Goal: Task Accomplishment & Management: Use online tool/utility

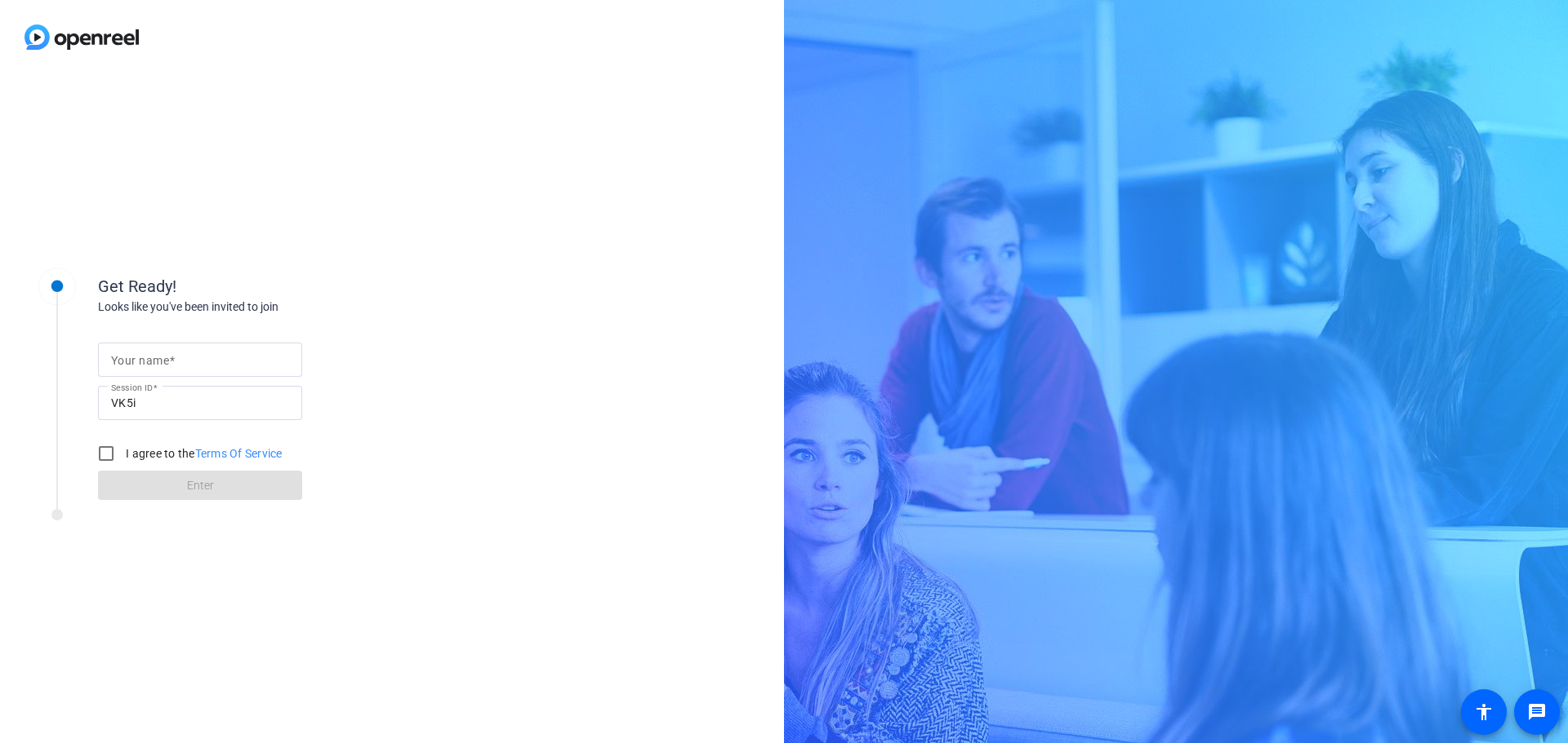
click at [189, 354] on input "Your name" at bounding box center [200, 359] width 178 height 20
type input "Mike"
click at [102, 454] on input "I agree to the Terms Of Service" at bounding box center [106, 454] width 33 height 33
checkbox input "true"
click at [183, 482] on span at bounding box center [199, 486] width 204 height 39
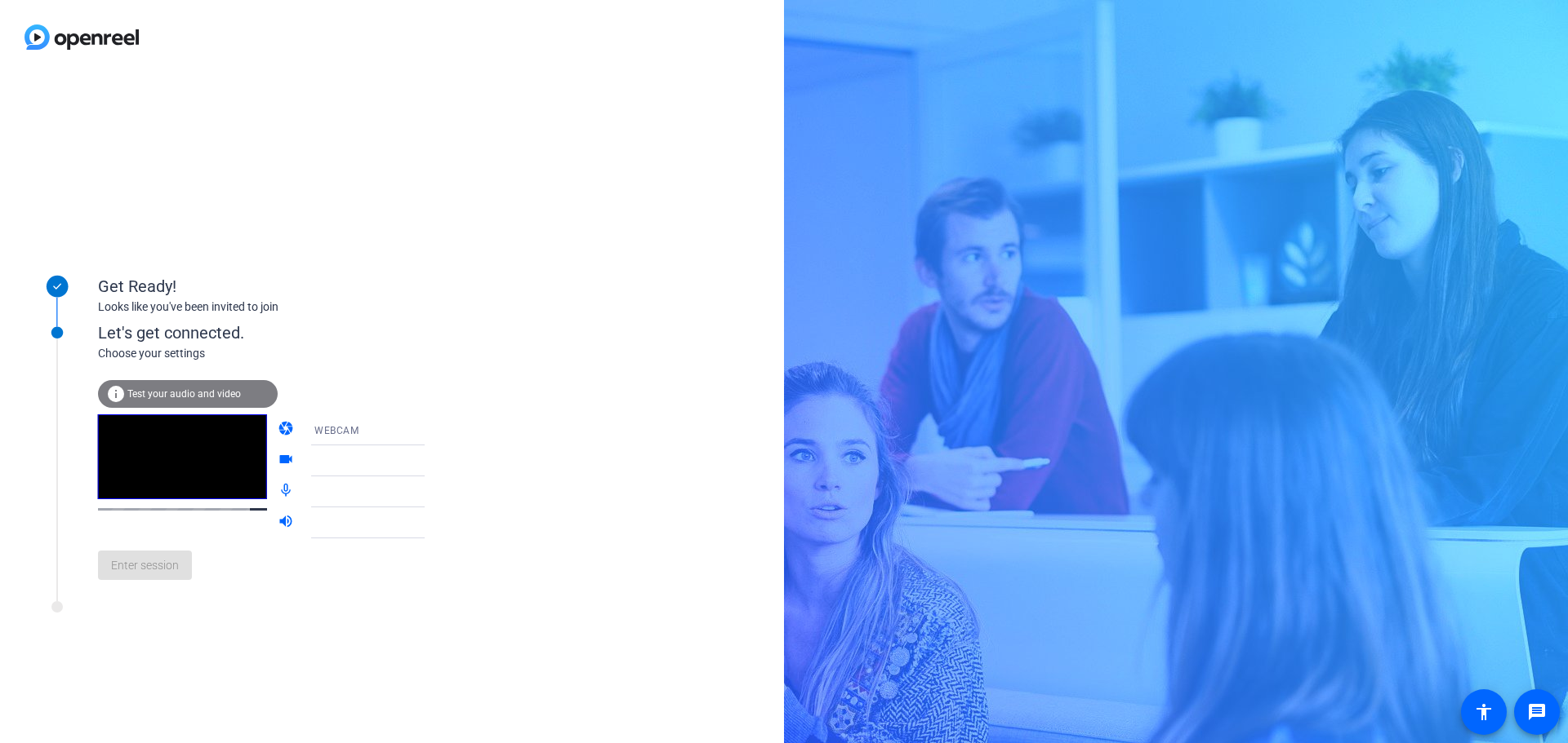
click at [159, 397] on span "Test your audio and video" at bounding box center [183, 393] width 113 height 12
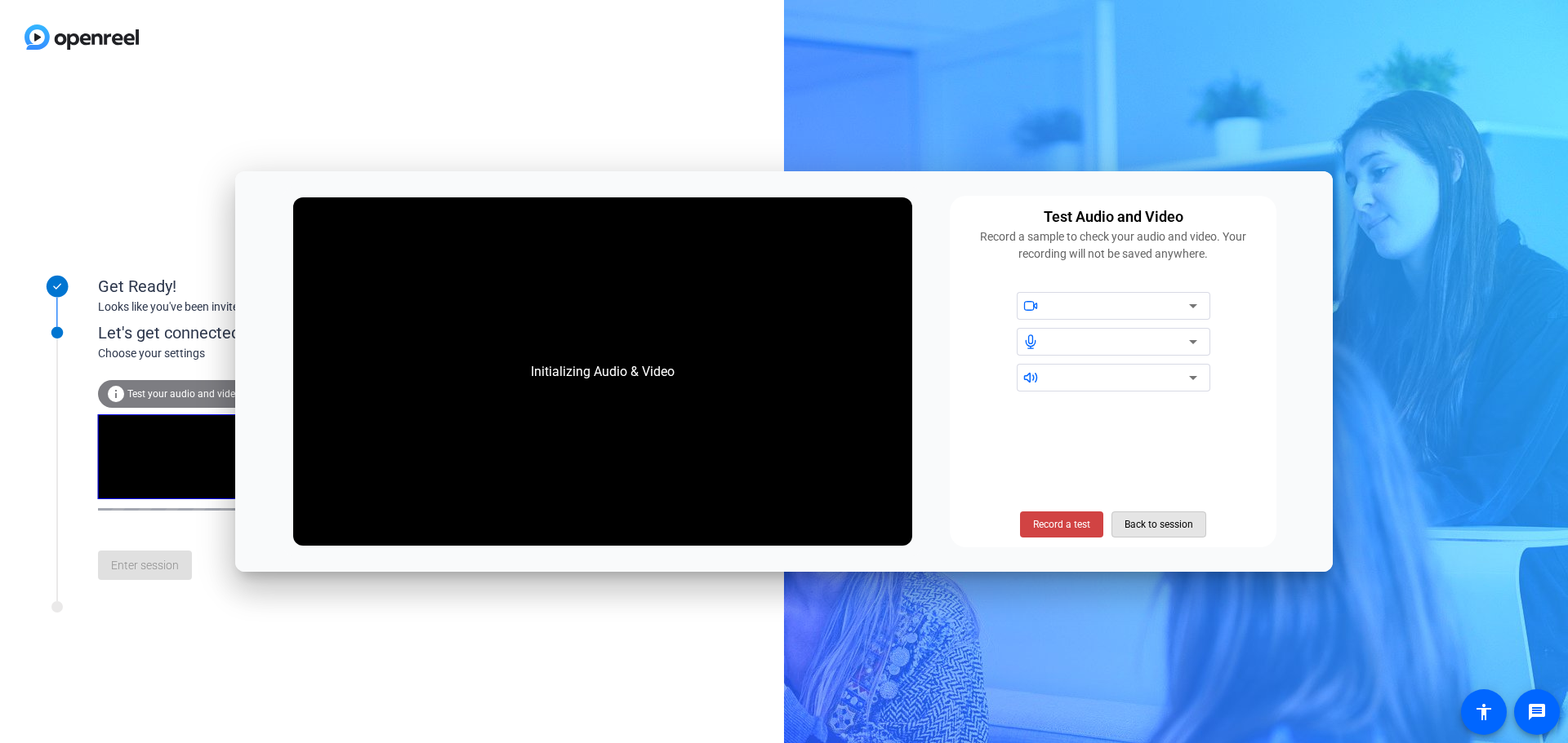
click at [1149, 524] on span "Back to session" at bounding box center [1158, 524] width 69 height 31
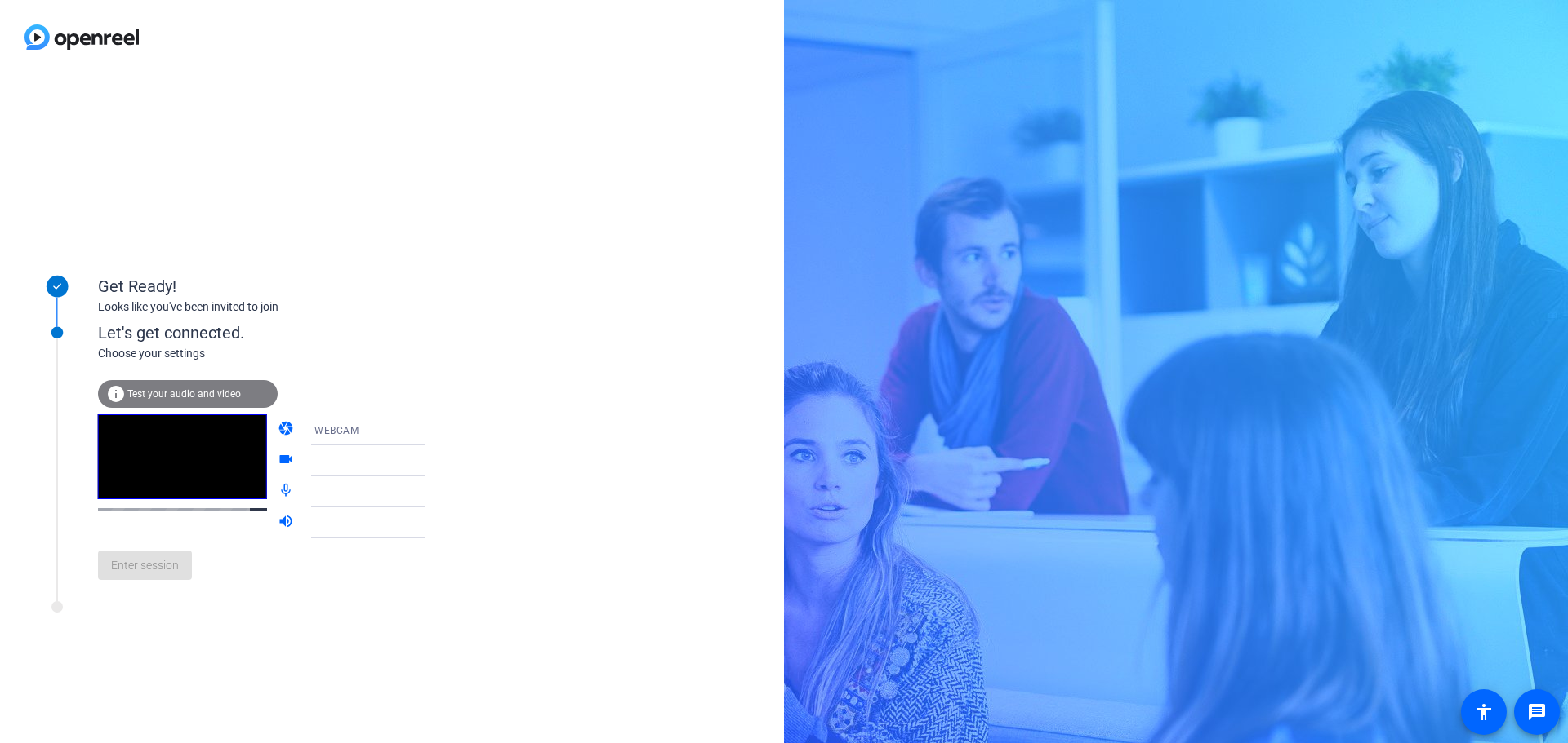
click at [181, 582] on div "Enter session" at bounding box center [278, 565] width 360 height 54
click at [175, 567] on div "Enter session" at bounding box center [278, 565] width 360 height 54
click at [173, 384] on div "info Test your audio and video" at bounding box center [188, 393] width 180 height 28
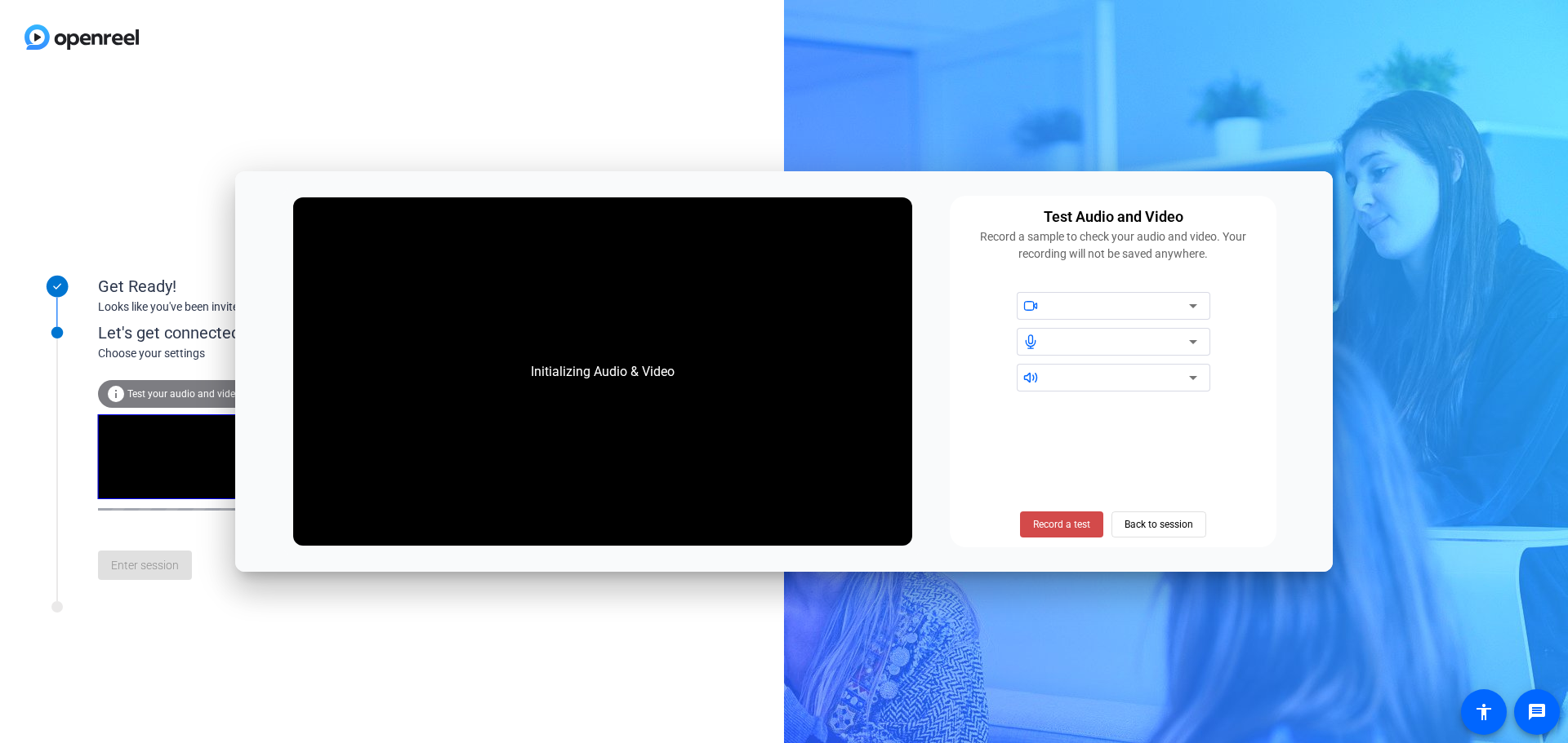
click at [1041, 519] on span "Record a test" at bounding box center [1061, 524] width 57 height 15
click at [1028, 513] on button "Stop Testing (6s)" at bounding box center [1061, 524] width 101 height 26
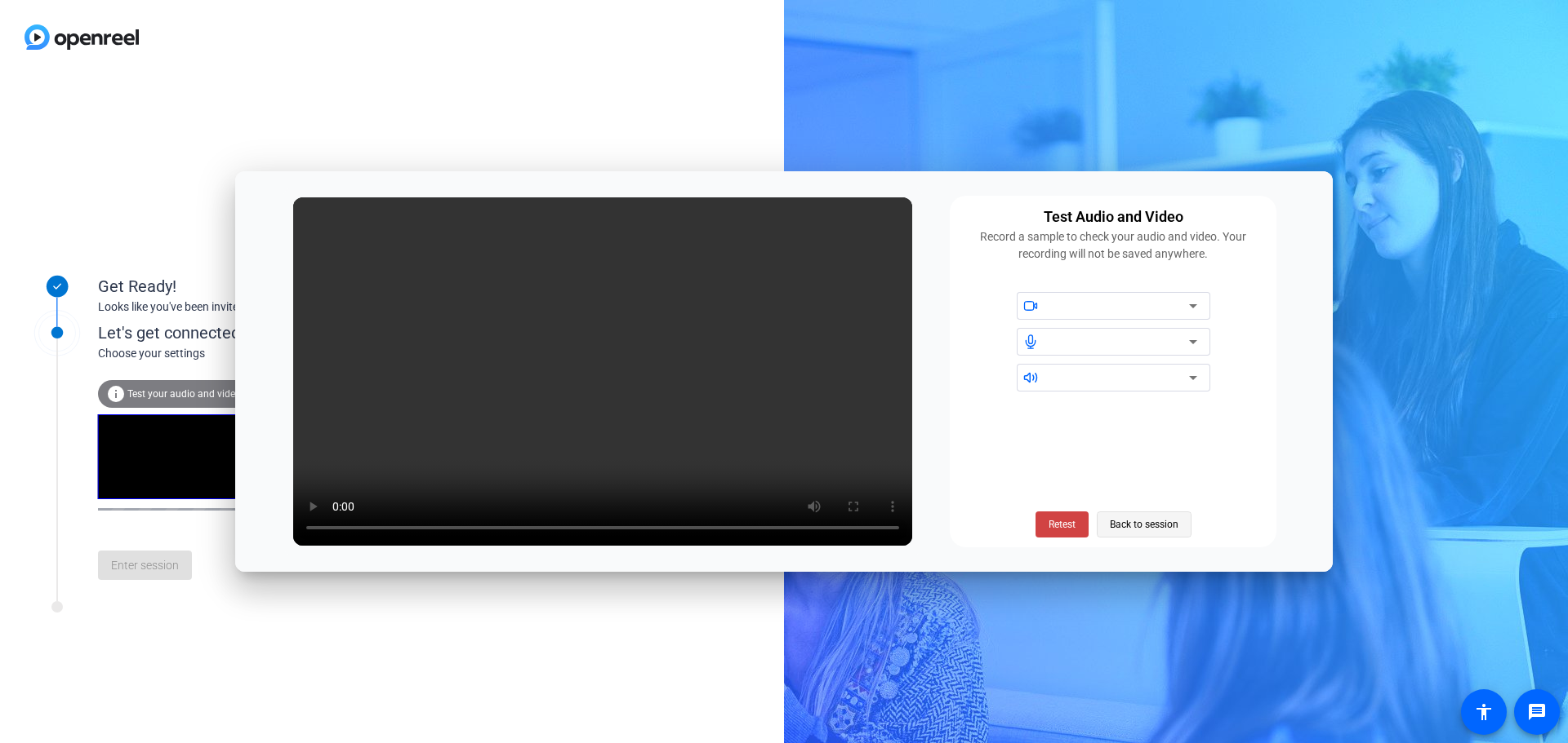
click at [1131, 531] on span "Back to session" at bounding box center [1143, 524] width 69 height 31
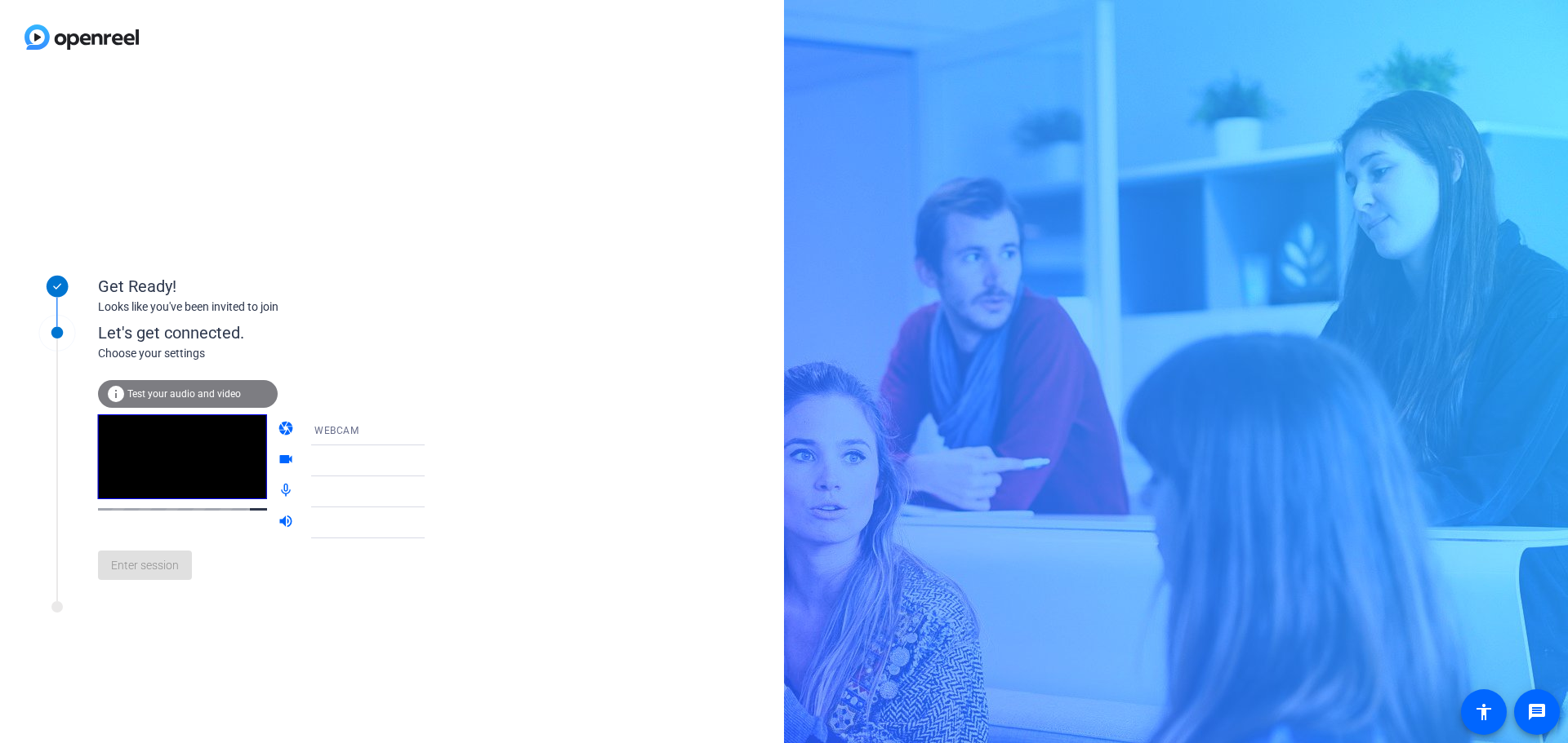
click at [202, 412] on div "info Test your audio and video" at bounding box center [188, 397] width 180 height 35
click at [152, 388] on div "info Test your audio and video" at bounding box center [188, 393] width 180 height 28
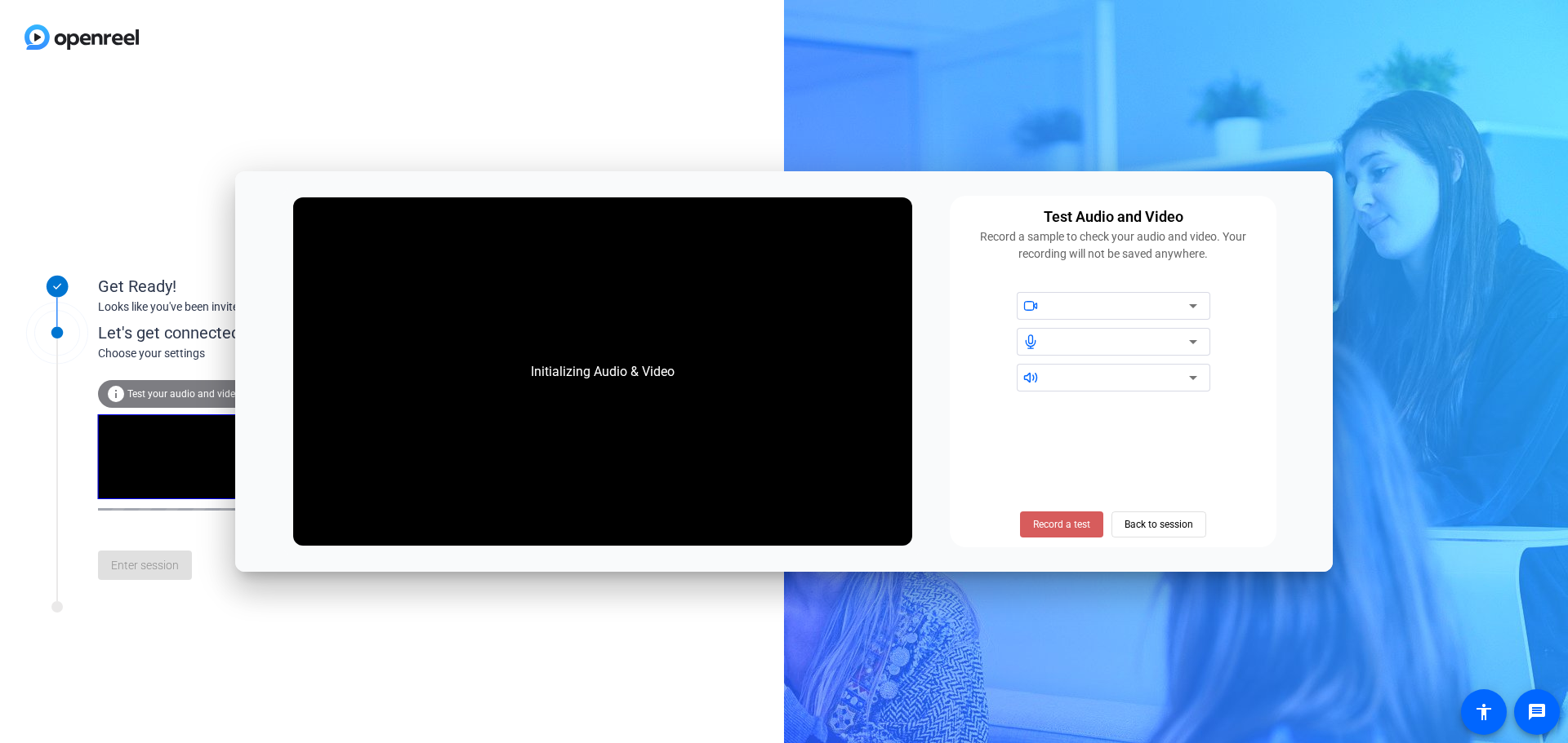
click at [1079, 524] on span "Record a test" at bounding box center [1061, 524] width 57 height 15
click at [1117, 311] on div at bounding box center [1119, 306] width 139 height 20
click at [1260, 288] on div "Test Audio and Video Record a sample to check your audio and video. Your record…" at bounding box center [1112, 371] width 327 height 351
click at [1190, 311] on icon at bounding box center [1193, 306] width 20 height 20
click at [1136, 312] on div "Surface Camera Front" at bounding box center [1119, 306] width 139 height 20
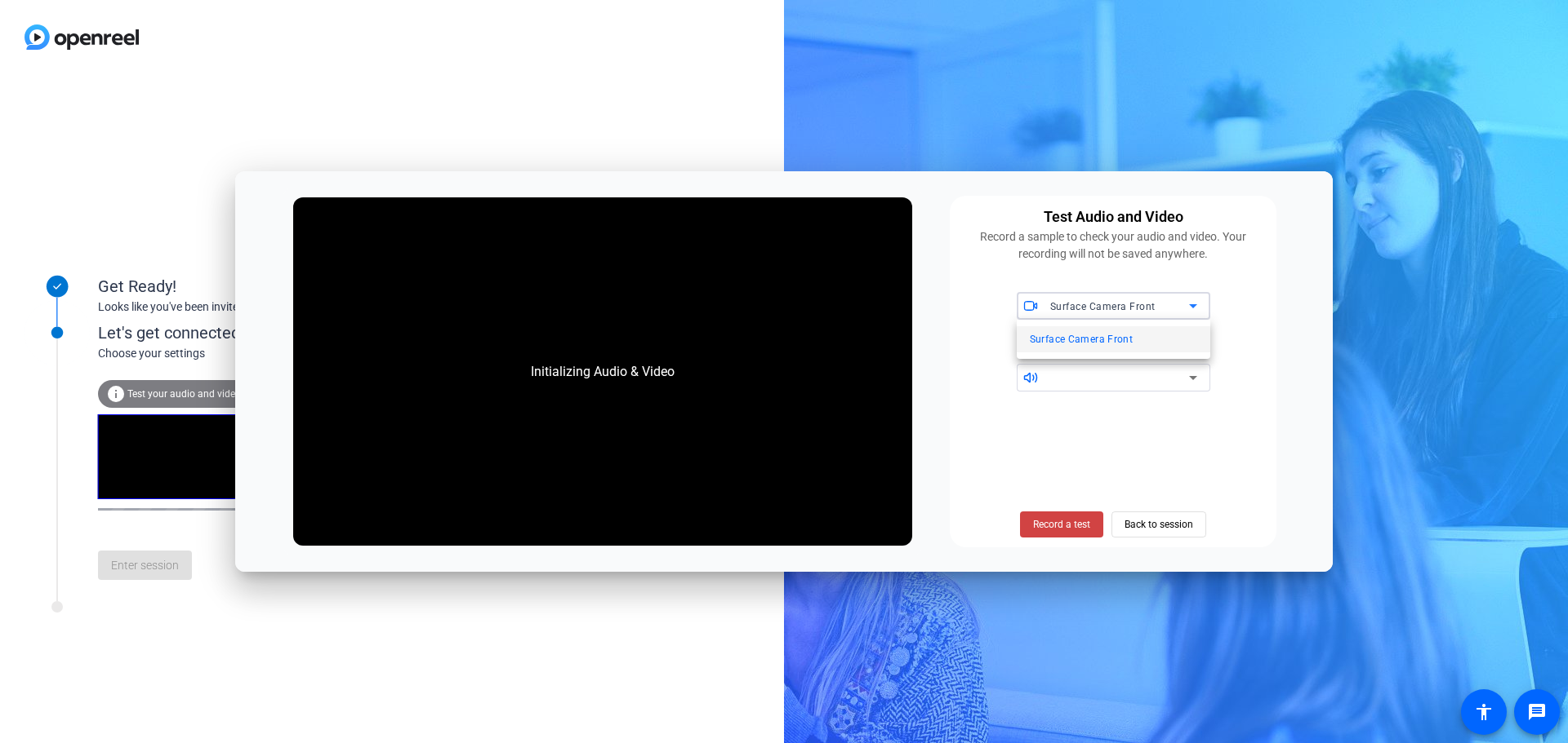
click at [1120, 343] on span "Surface Camera Front" at bounding box center [1081, 339] width 103 height 20
click at [1110, 346] on div at bounding box center [1119, 342] width 139 height 20
click at [1085, 517] on span "Record a test" at bounding box center [1061, 524] width 57 height 15
click at [1149, 359] on div "Surface Camera Front" at bounding box center [1112, 342] width 307 height 100
click at [1156, 376] on div at bounding box center [1119, 378] width 139 height 20
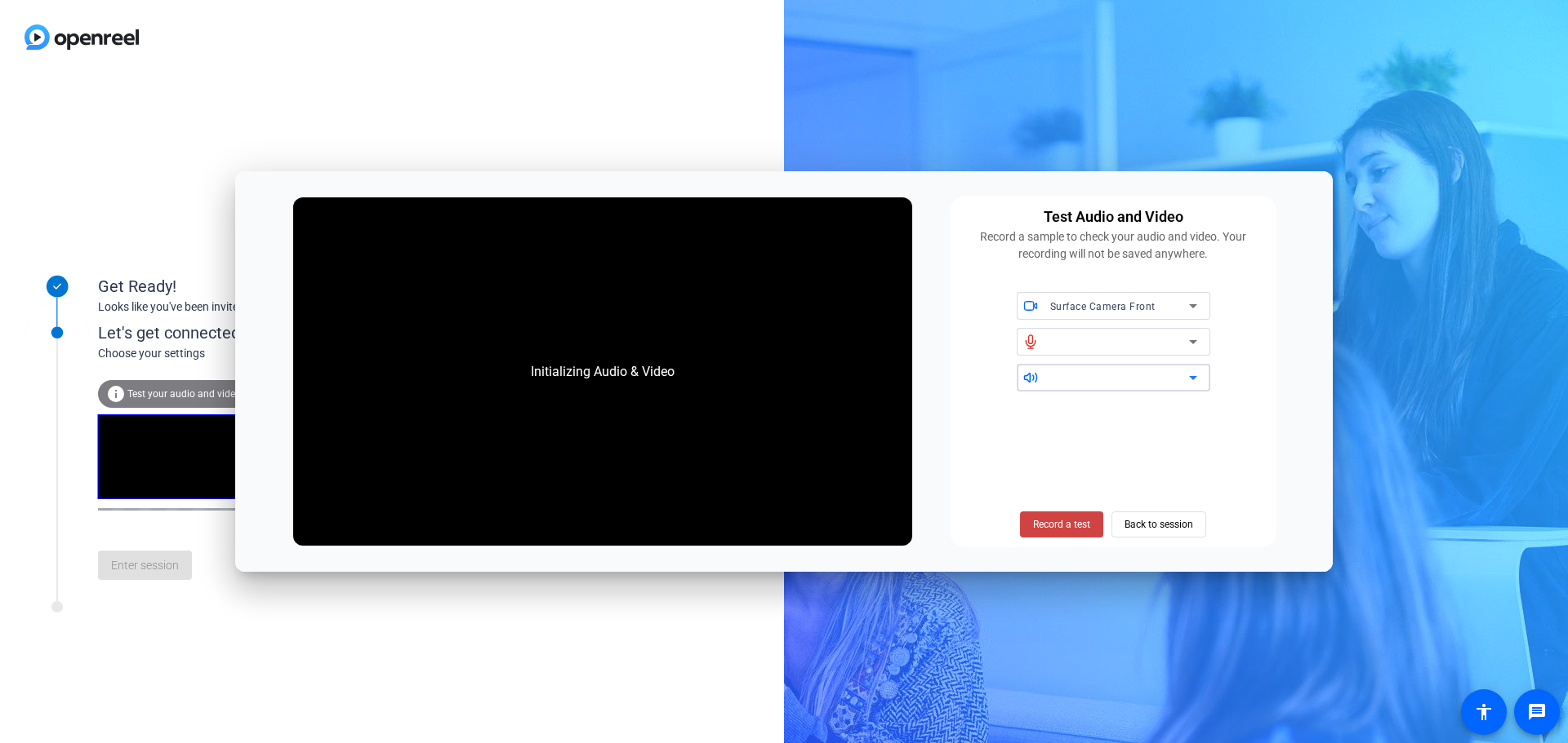
click at [1196, 382] on icon at bounding box center [1193, 378] width 20 height 20
click at [1137, 526] on span "Back to session" at bounding box center [1158, 524] width 69 height 31
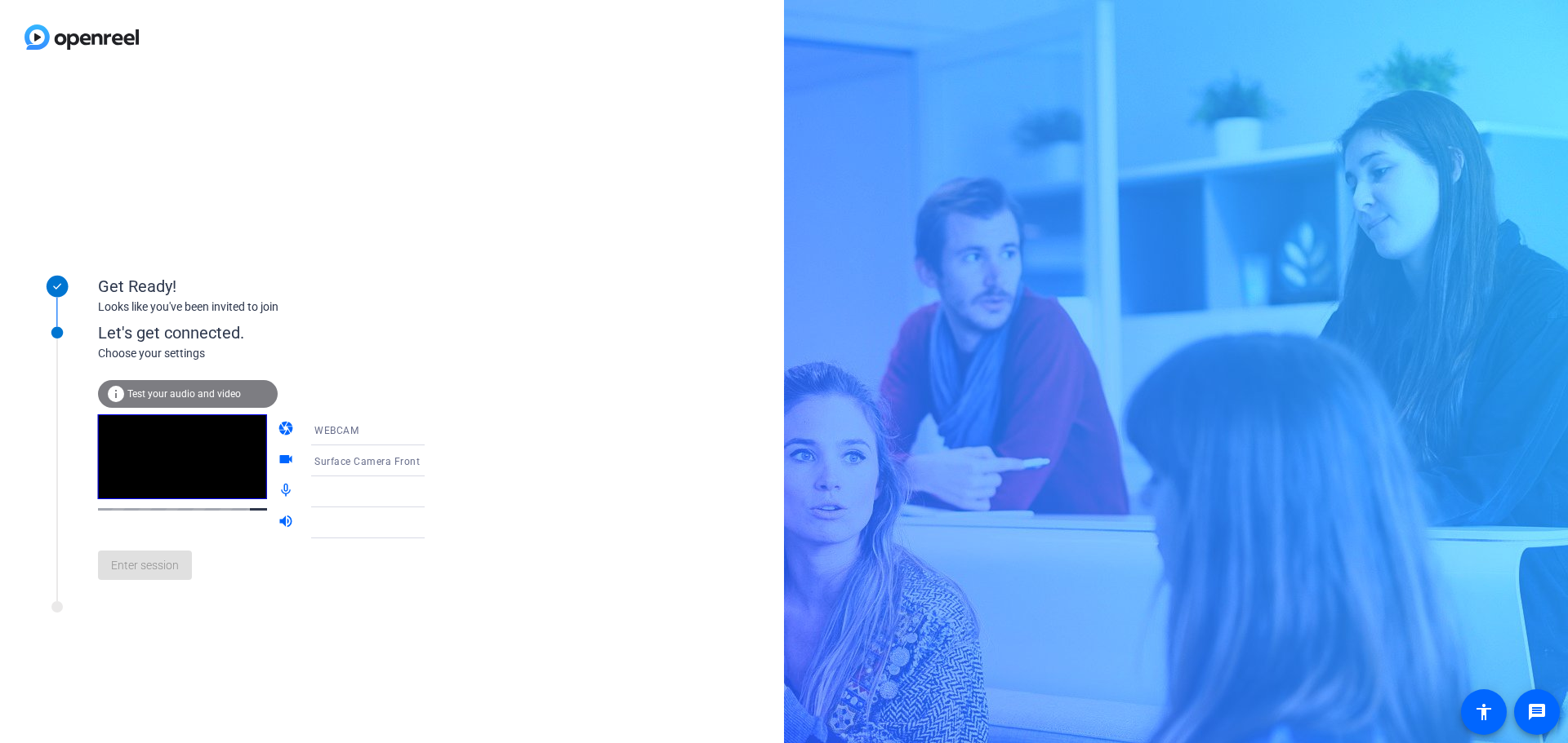
click at [141, 567] on div "Enter session" at bounding box center [278, 565] width 360 height 54
click at [431, 494] on icon at bounding box center [441, 492] width 20 height 20
click at [153, 397] on span "Test your audio and video" at bounding box center [183, 393] width 113 height 12
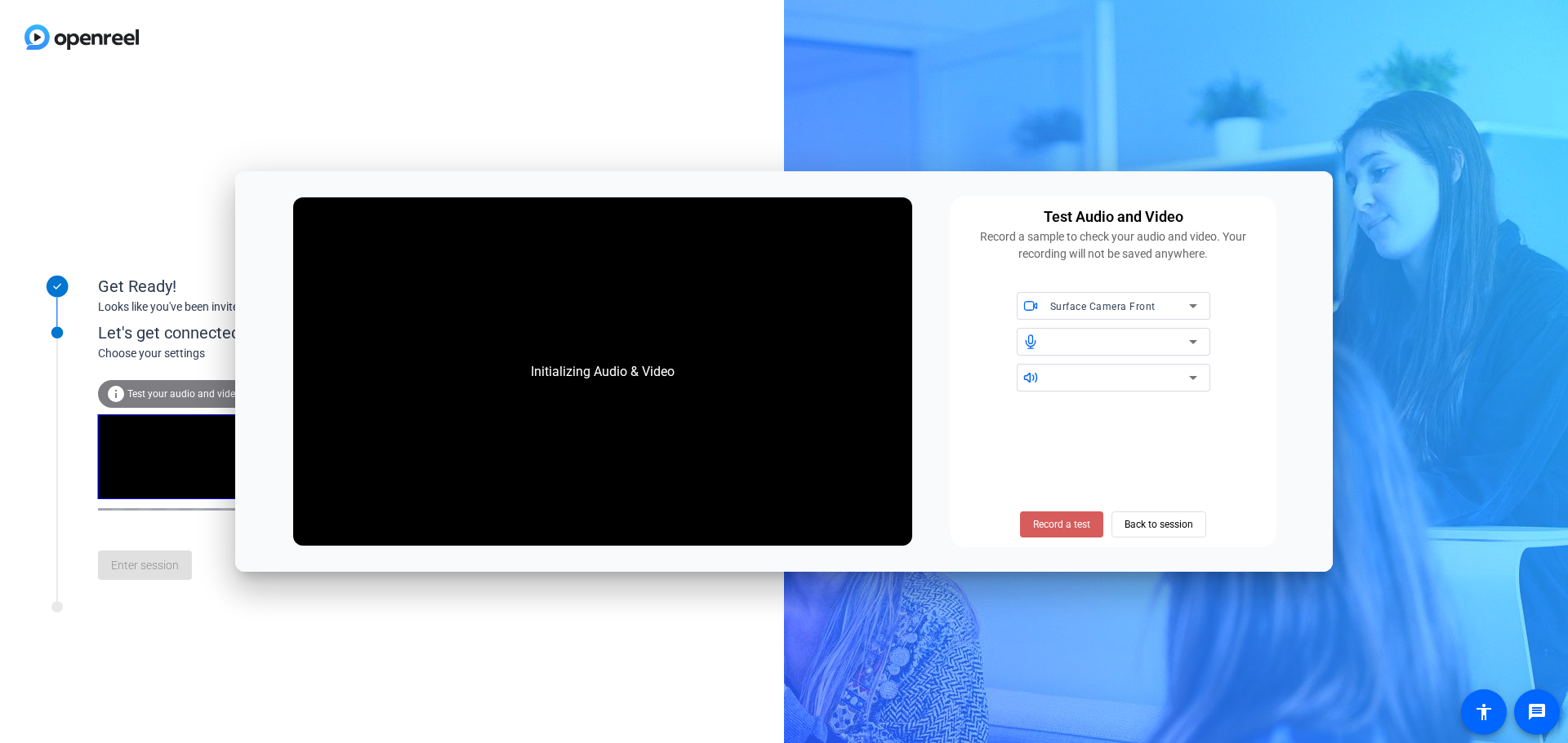
click at [1077, 519] on span "Record a test" at bounding box center [1061, 524] width 57 height 15
click at [1152, 337] on div at bounding box center [1119, 342] width 139 height 20
click at [1089, 528] on span "Record a test" at bounding box center [1061, 524] width 57 height 15
click at [1098, 376] on div at bounding box center [1119, 378] width 139 height 20
click at [1068, 517] on span "Record a test" at bounding box center [1061, 524] width 57 height 15
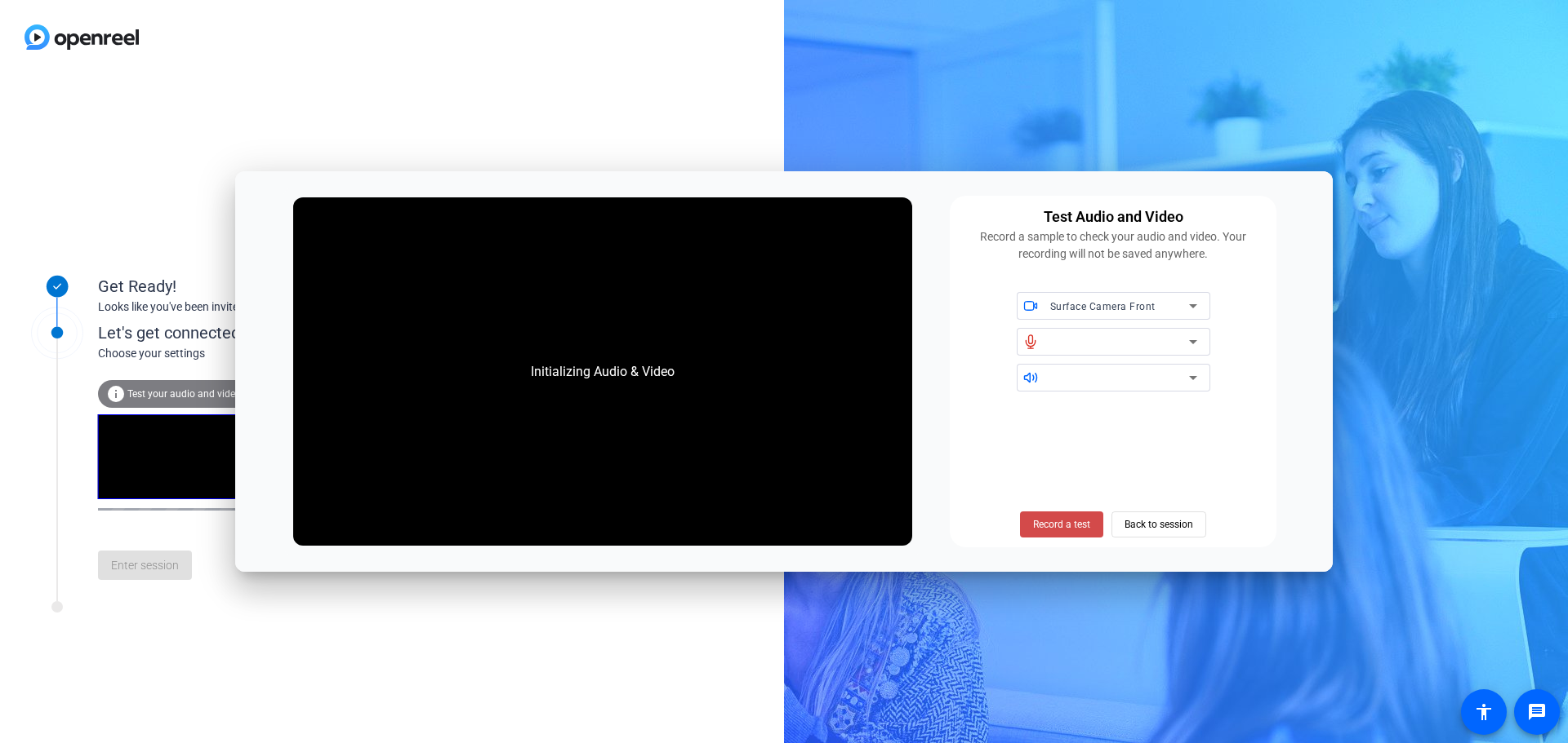
click at [1052, 523] on span "Record a test" at bounding box center [1061, 524] width 57 height 15
click at [1110, 311] on span "Surface Camera Front" at bounding box center [1102, 306] width 105 height 12
click at [1086, 339] on span "Surface Camera Front" at bounding box center [1081, 339] width 103 height 20
click at [1059, 521] on span "Record a test" at bounding box center [1061, 524] width 57 height 15
drag, startPoint x: 1019, startPoint y: 202, endPoint x: 1242, endPoint y: 256, distance: 229.4
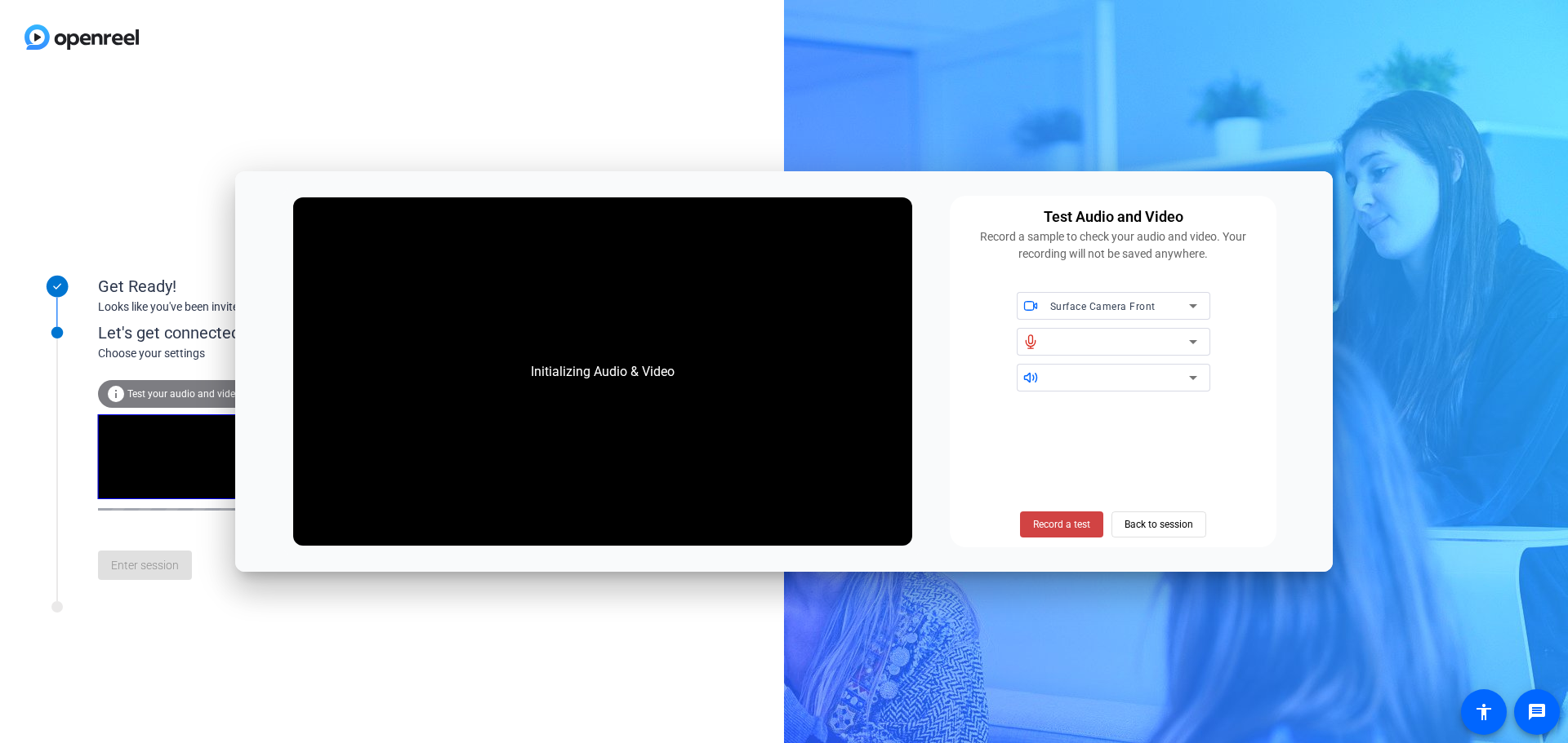
click at [1242, 256] on div "Test Audio and Video Record a sample to check your audio and video. Your record…" at bounding box center [1112, 371] width 327 height 351
click at [1193, 379] on icon at bounding box center [1192, 378] width 8 height 4
click at [1099, 385] on div at bounding box center [1119, 378] width 139 height 20
click at [1106, 305] on span "Surface Camera Front" at bounding box center [1102, 306] width 105 height 12
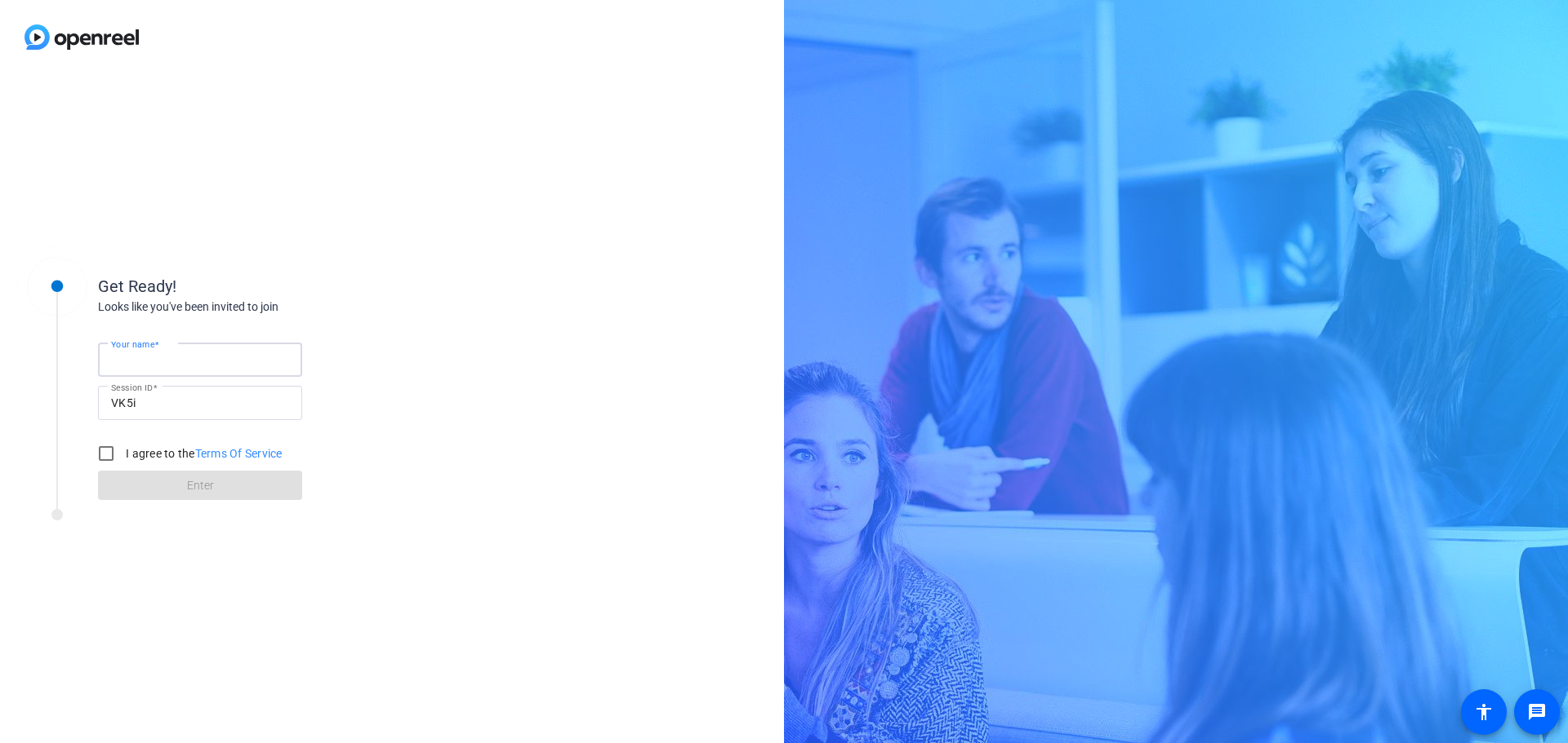
click at [160, 368] on input "Your name" at bounding box center [200, 359] width 178 height 20
click at [158, 359] on input "Your name" at bounding box center [200, 359] width 178 height 20
type input "Mike"
click at [104, 452] on input "I agree to the Terms Of Service" at bounding box center [106, 454] width 33 height 33
checkbox input "true"
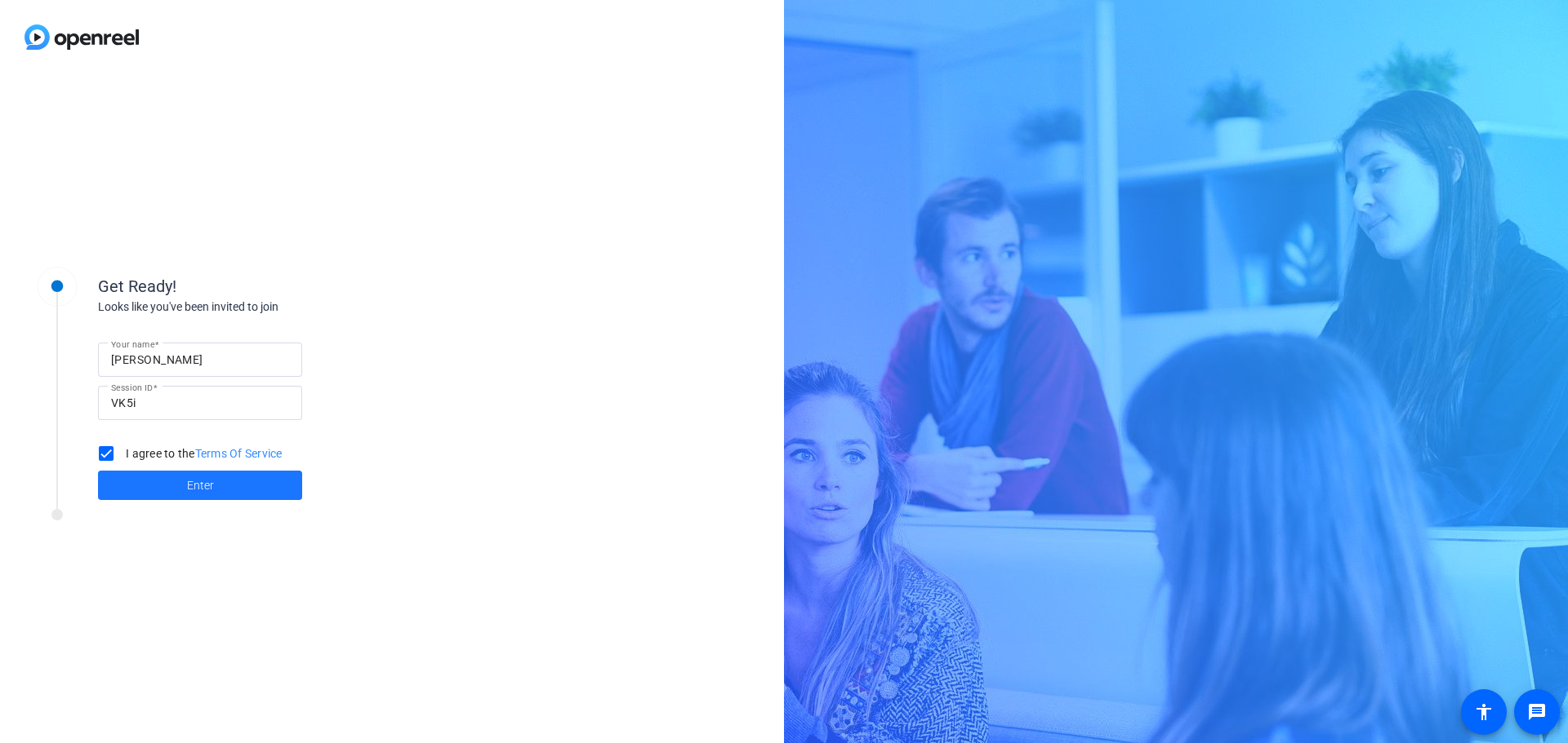
click at [181, 476] on span at bounding box center [199, 486] width 204 height 39
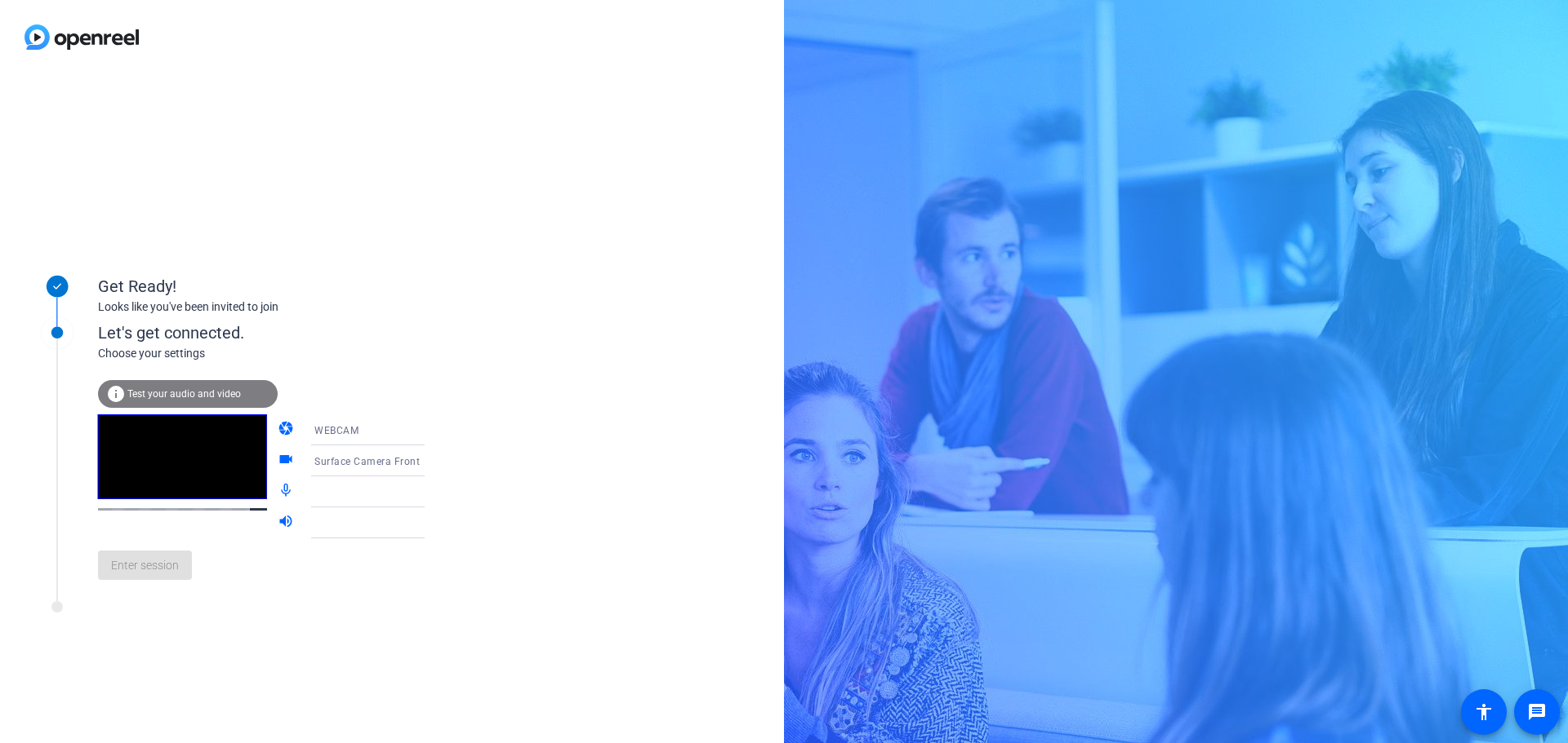
click at [143, 398] on span "Test your audio and video" at bounding box center [183, 393] width 113 height 12
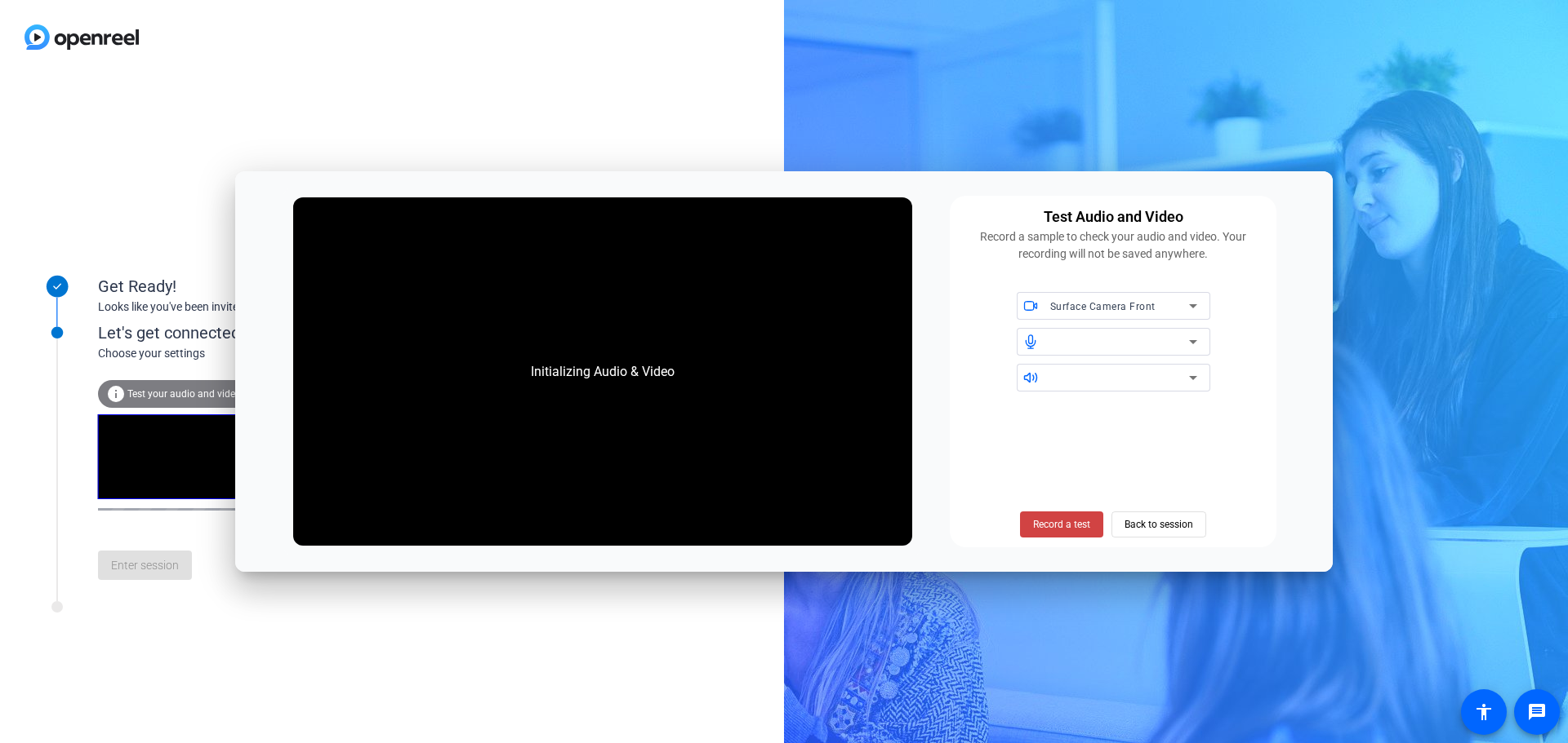
drag, startPoint x: 1023, startPoint y: 218, endPoint x: 1286, endPoint y: 267, distance: 267.5
click at [1286, 267] on div "Initializing Audio & Video Test Audio and Video Record a sample to check your a…" at bounding box center [784, 372] width 1097 height 400
click at [1228, 257] on div "Record a sample to check your audio and video. Your recording will not be saved…" at bounding box center [1112, 246] width 307 height 35
click at [954, 455] on div "Test Audio and Video Record a sample to check your audio and video. Your record…" at bounding box center [1112, 371] width 327 height 351
click at [1122, 308] on span "Surface Camera Front" at bounding box center [1102, 306] width 105 height 12
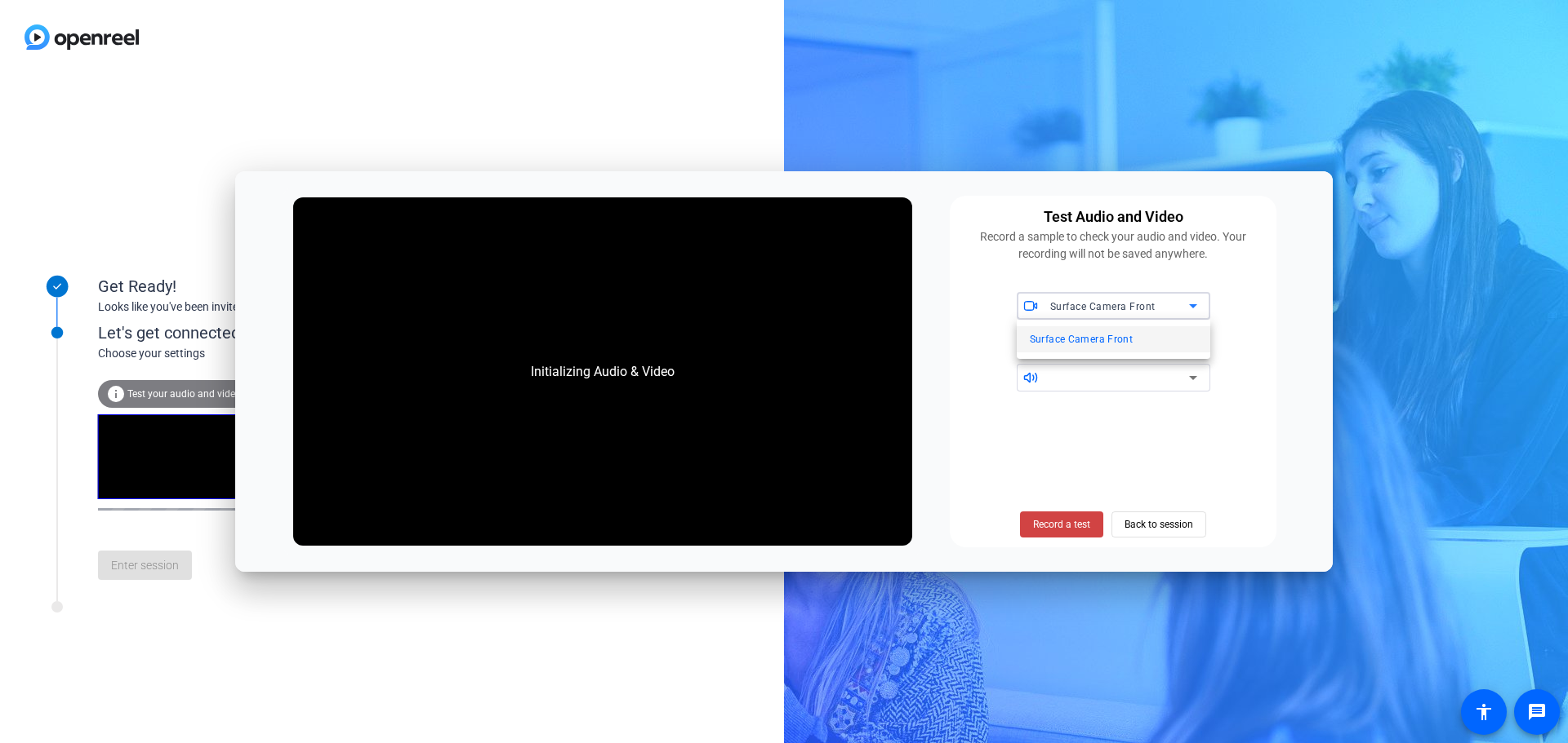
click at [1313, 191] on div at bounding box center [784, 371] width 1568 height 743
click at [1135, 530] on span "Back to session" at bounding box center [1158, 524] width 69 height 31
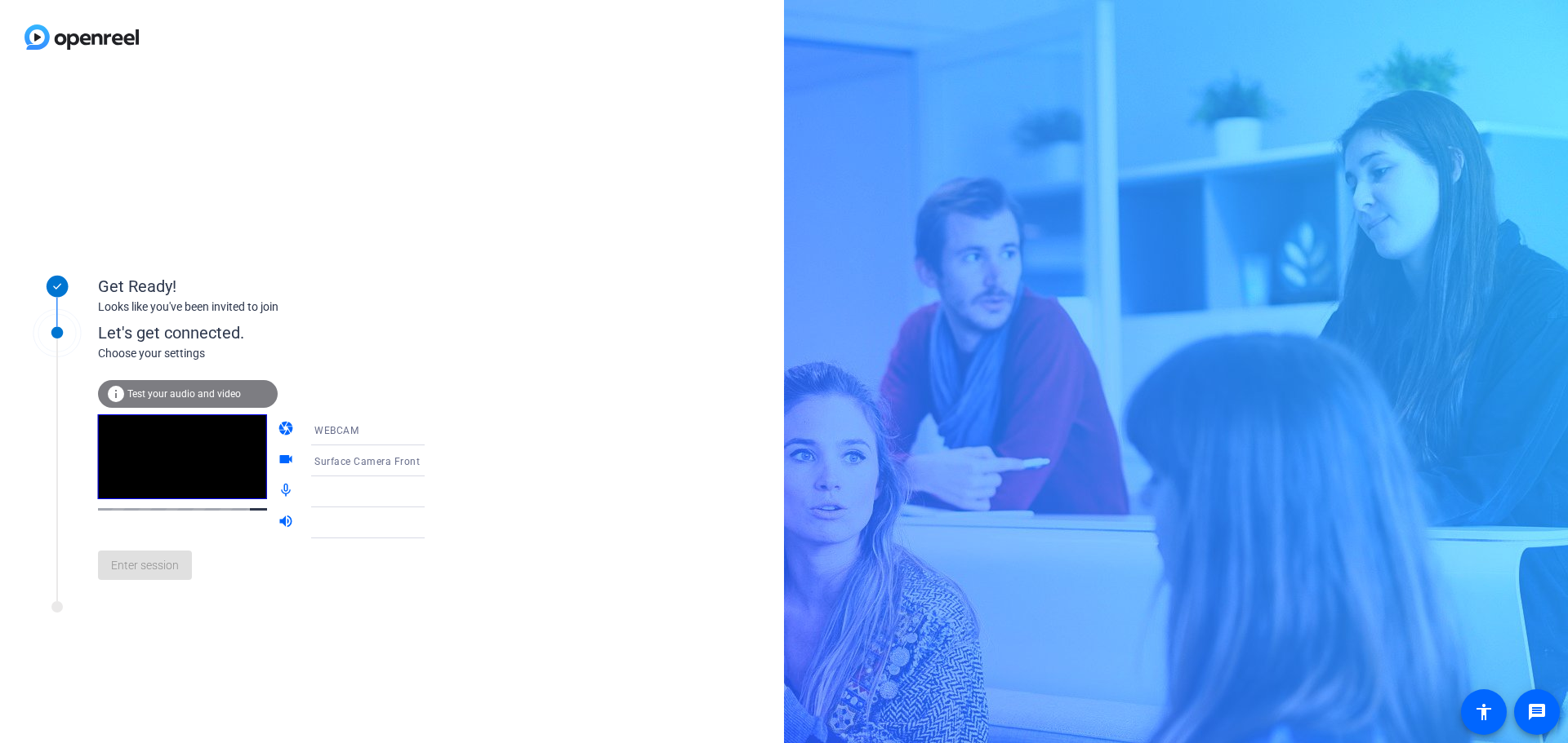
click at [154, 558] on div "Enter session" at bounding box center [278, 565] width 360 height 54
click at [152, 561] on div "Enter session" at bounding box center [278, 565] width 360 height 54
click at [321, 427] on span "WEBCAM" at bounding box center [337, 431] width 45 height 12
click at [330, 496] on span "DESKTOP" at bounding box center [313, 495] width 45 height 20
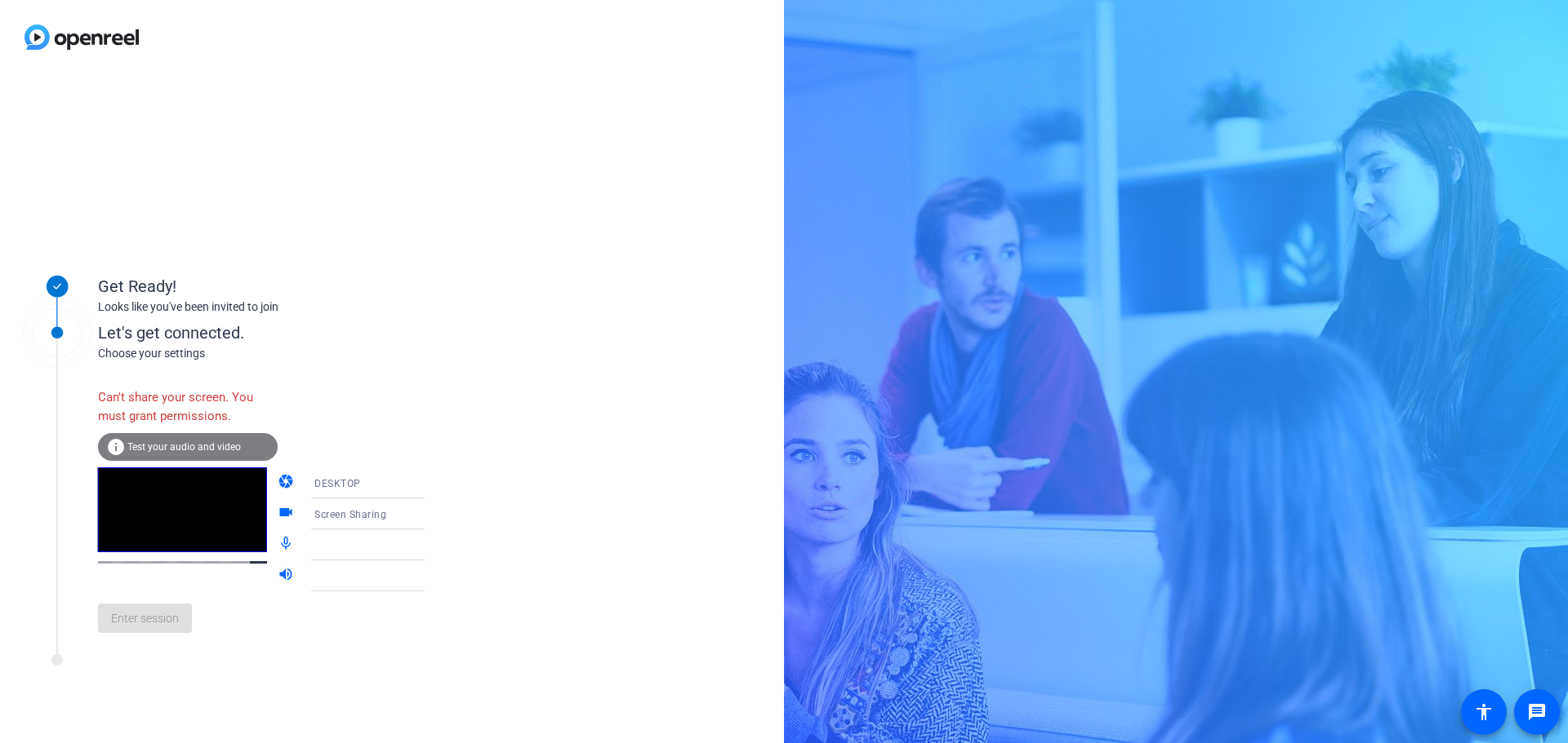
click at [324, 487] on span "DESKTOP" at bounding box center [337, 483] width 46 height 12
click at [326, 508] on span "WEBCAM" at bounding box center [313, 515] width 44 height 20
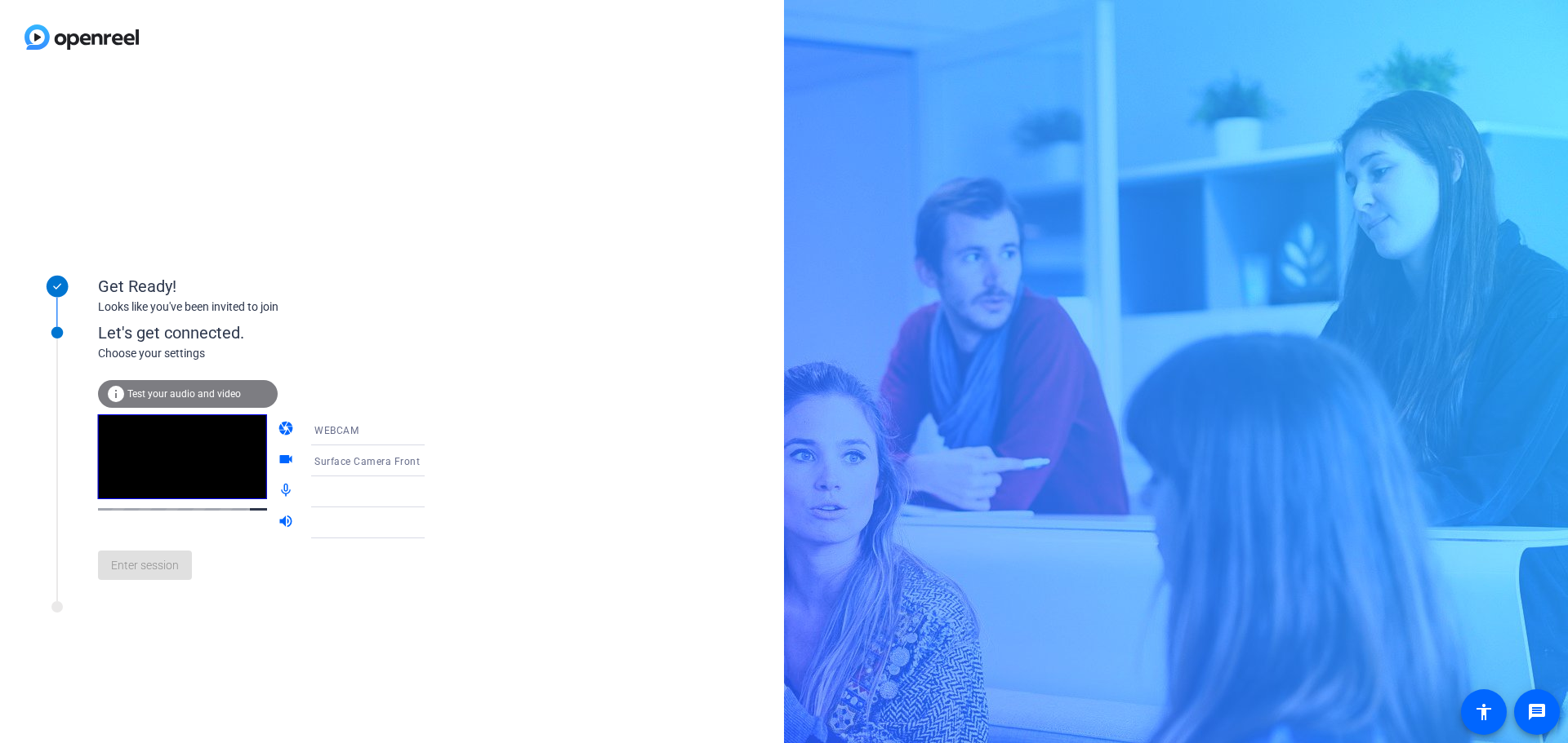
click at [314, 491] on div at bounding box center [375, 492] width 122 height 20
click at [396, 497] on div at bounding box center [375, 492] width 122 height 20
click at [431, 492] on icon at bounding box center [441, 492] width 20 height 20
click at [278, 492] on mat-icon "mic_none" at bounding box center [288, 492] width 20 height 20
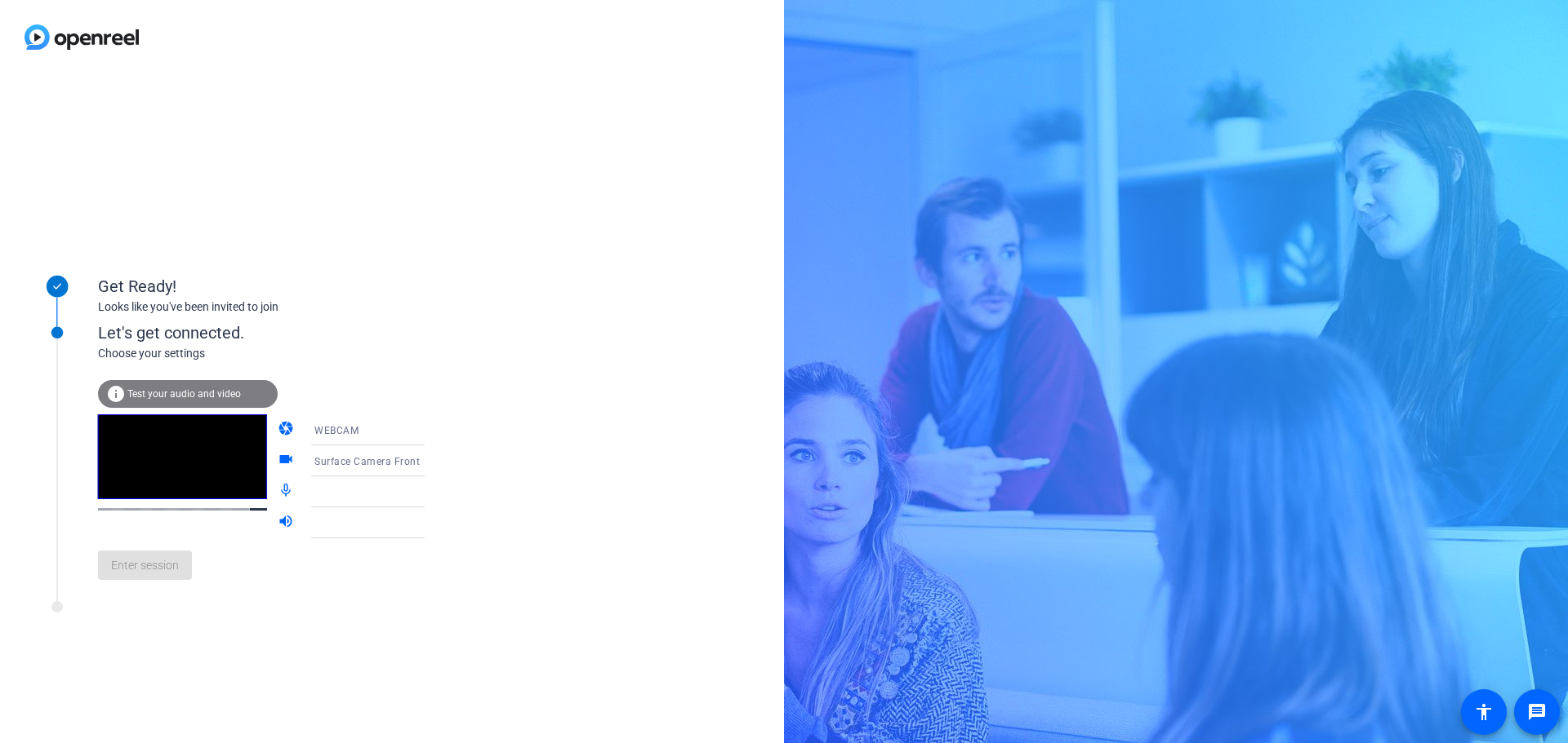
click at [392, 530] on div at bounding box center [375, 523] width 122 height 20
click at [402, 524] on div at bounding box center [379, 523] width 130 height 20
click at [394, 495] on div at bounding box center [375, 492] width 122 height 20
click at [402, 512] on div at bounding box center [379, 522] width 130 height 31
click at [431, 489] on icon at bounding box center [441, 492] width 20 height 20
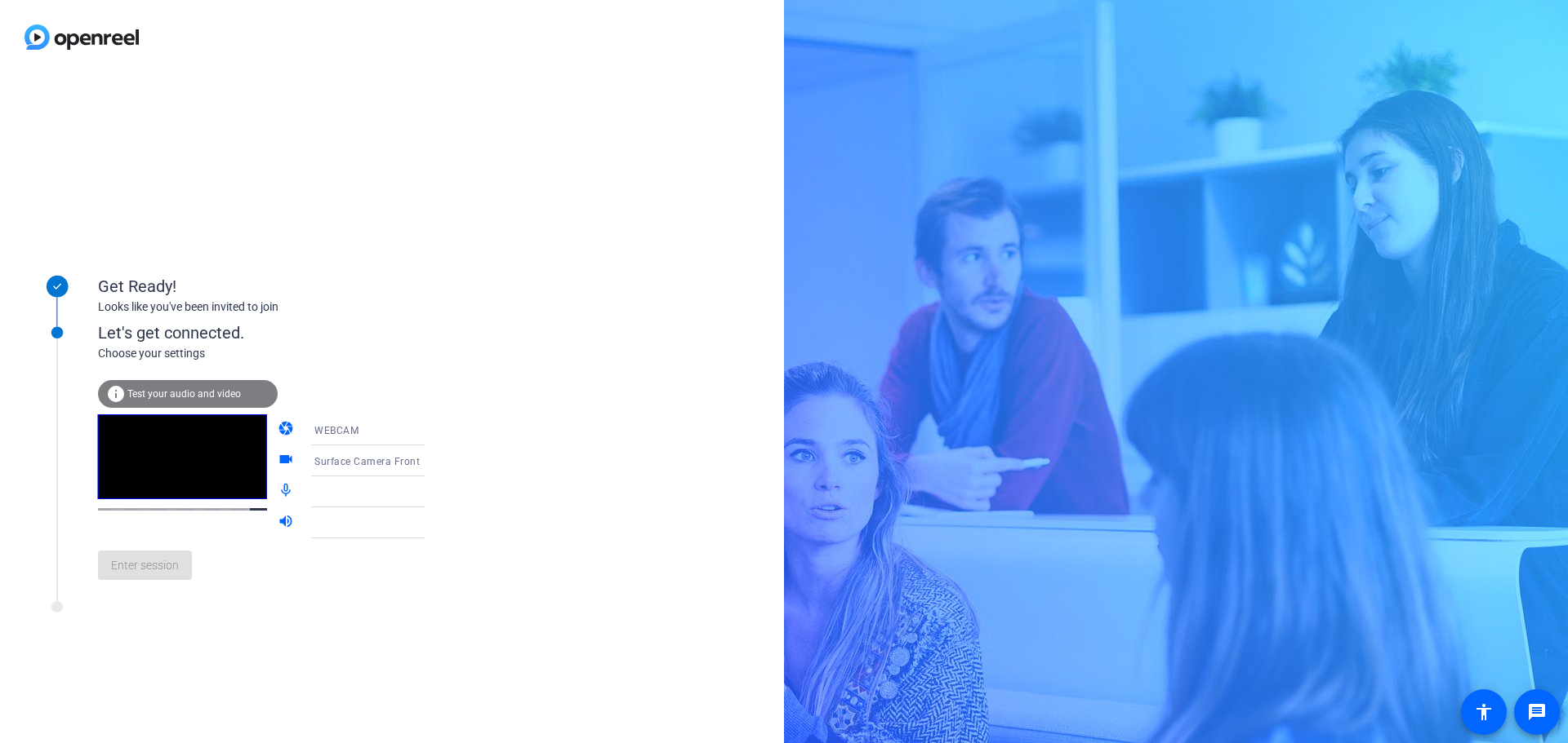
click at [431, 516] on icon at bounding box center [441, 523] width 20 height 20
click at [431, 489] on icon at bounding box center [441, 492] width 20 height 20
click at [278, 484] on mat-icon "mic_none" at bounding box center [288, 492] width 20 height 20
click at [278, 516] on mat-icon "volume_up" at bounding box center [288, 523] width 20 height 20
click at [331, 513] on div at bounding box center [375, 523] width 122 height 20
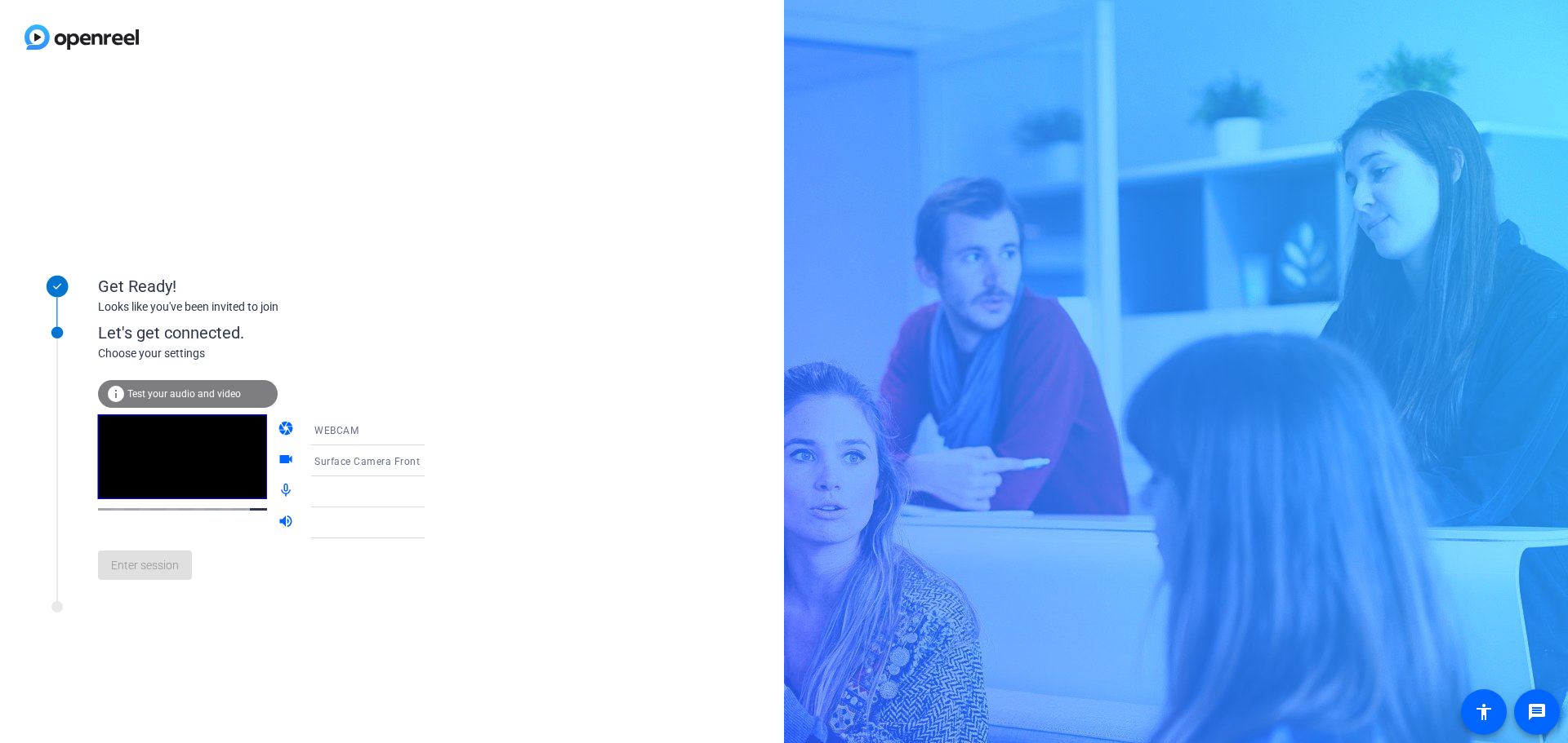
click at [278, 517] on mat-icon "volume_up" at bounding box center [288, 523] width 20 height 20
drag, startPoint x: 269, startPoint y: 517, endPoint x: 573, endPoint y: 497, distance: 304.7
click at [573, 497] on div "Get Ready! Looks like you've been invited to join Let's get connected. Choose y…" at bounding box center [392, 408] width 784 height 669
click at [583, 82] on div "Get Ready! Looks like you've been invited to join Let's get connected. Choose y…" at bounding box center [392, 408] width 784 height 669
click at [202, 152] on div "Get Ready! Looks like you've been invited to join Let's get connected. Choose y…" at bounding box center [392, 408] width 784 height 669
